Goal: Check status

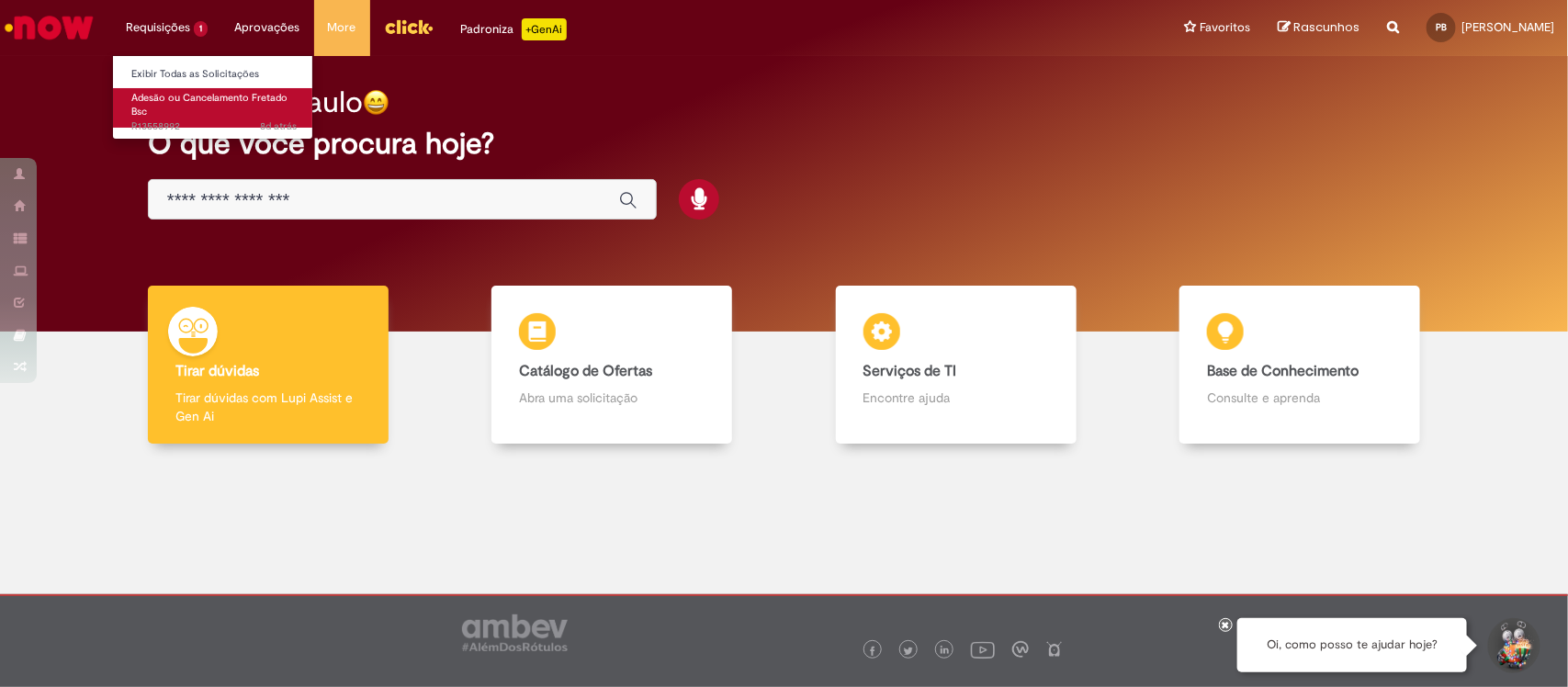
click at [170, 95] on span "Adesão ou Cancelamento Fretado Bsc" at bounding box center [209, 105] width 157 height 28
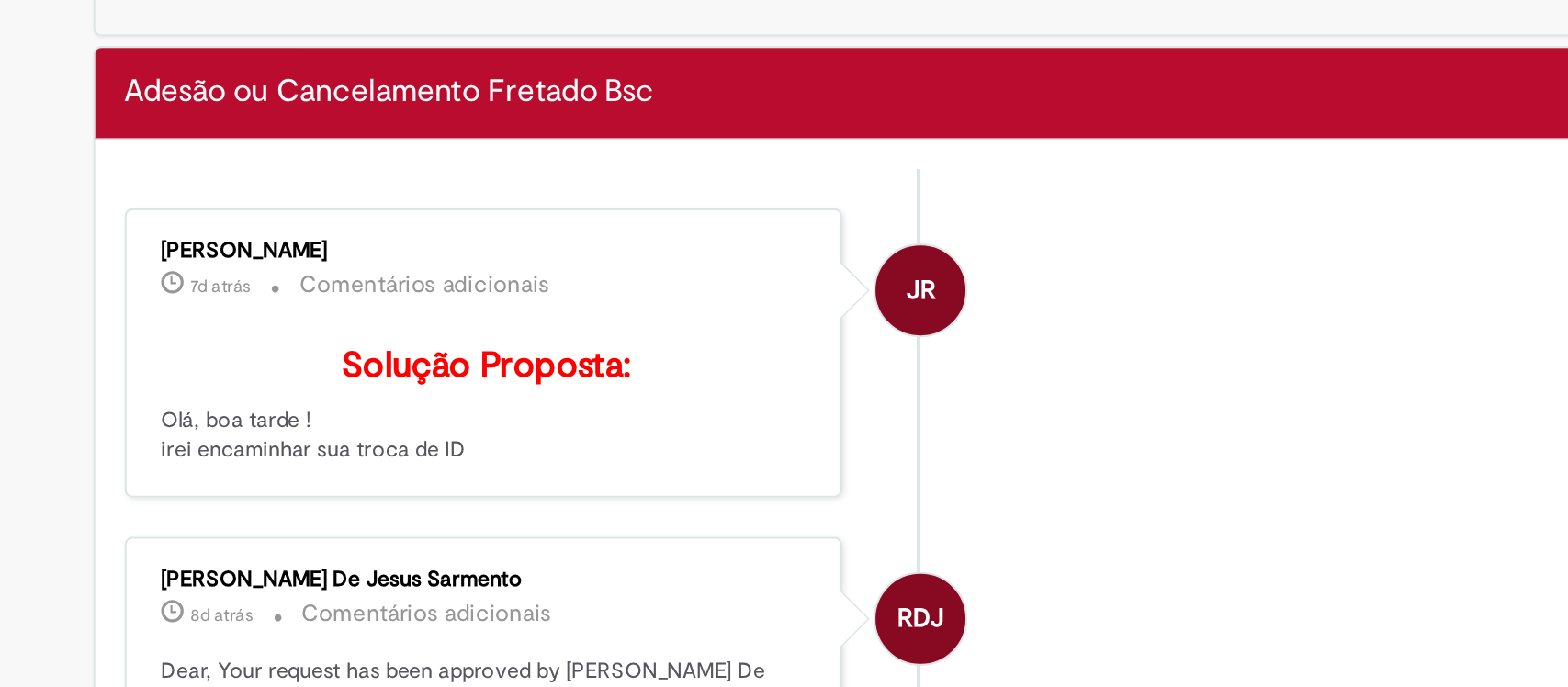
drag, startPoint x: 381, startPoint y: 297, endPoint x: 277, endPoint y: 288, distance: 104.4
click at [281, 288] on div "[PERSON_NAME] 7d atrás 7 dias atrás Comentários adicionais Solução Proposta: Ol…" at bounding box center [444, 342] width 327 height 125
copy div "[PERSON_NAME]"
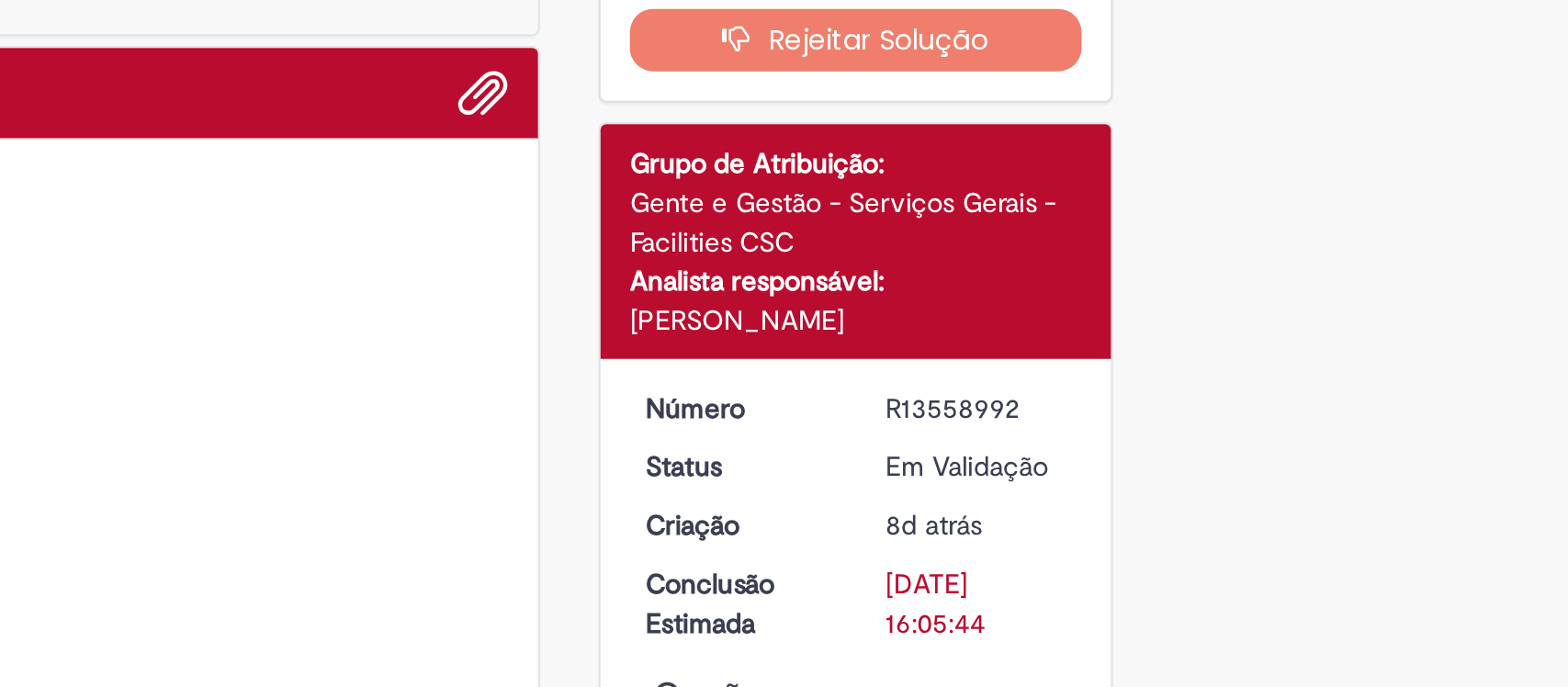
click at [1242, 364] on div "R13558992" at bounding box center [1245, 367] width 85 height 18
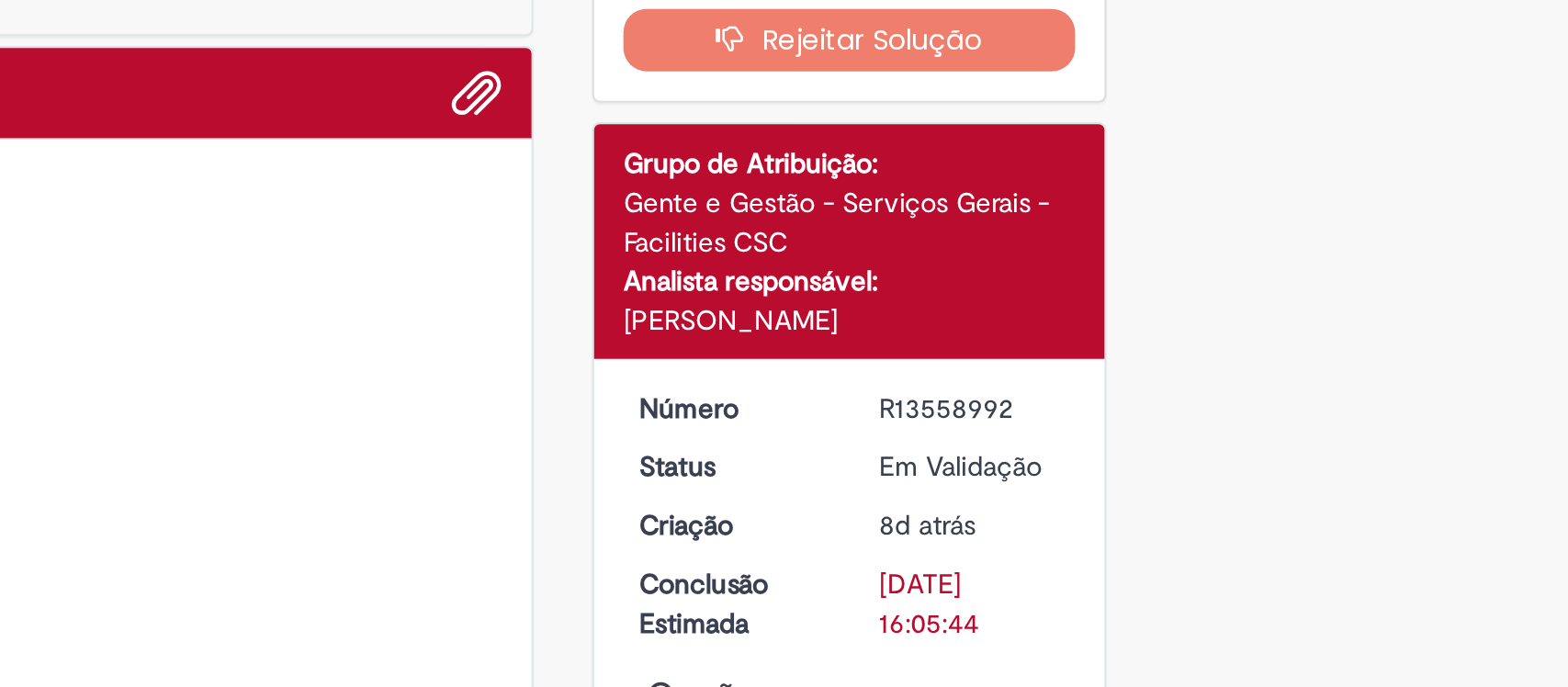
click at [1244, 364] on div "R13558992" at bounding box center [1245, 367] width 85 height 18
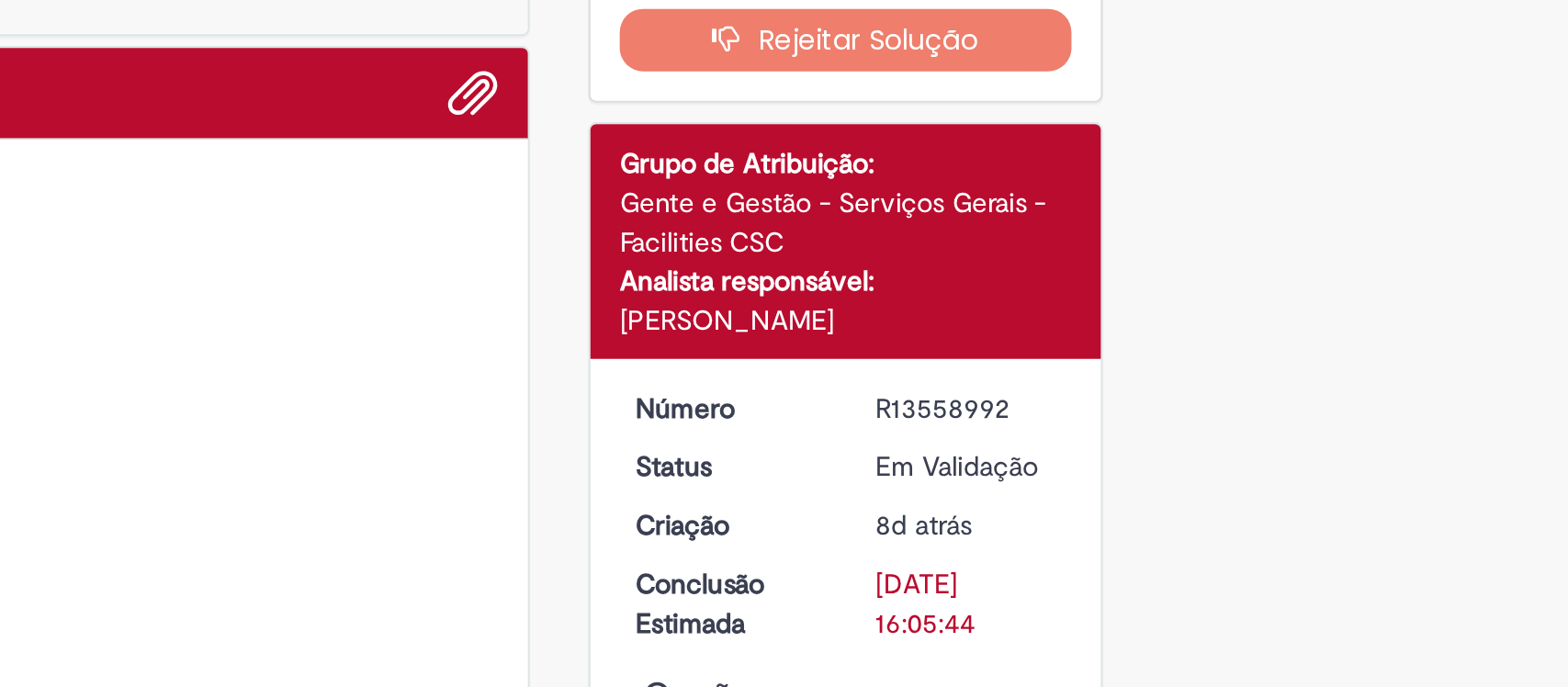
copy div "R13558992"
